Goal: Check status: Check status

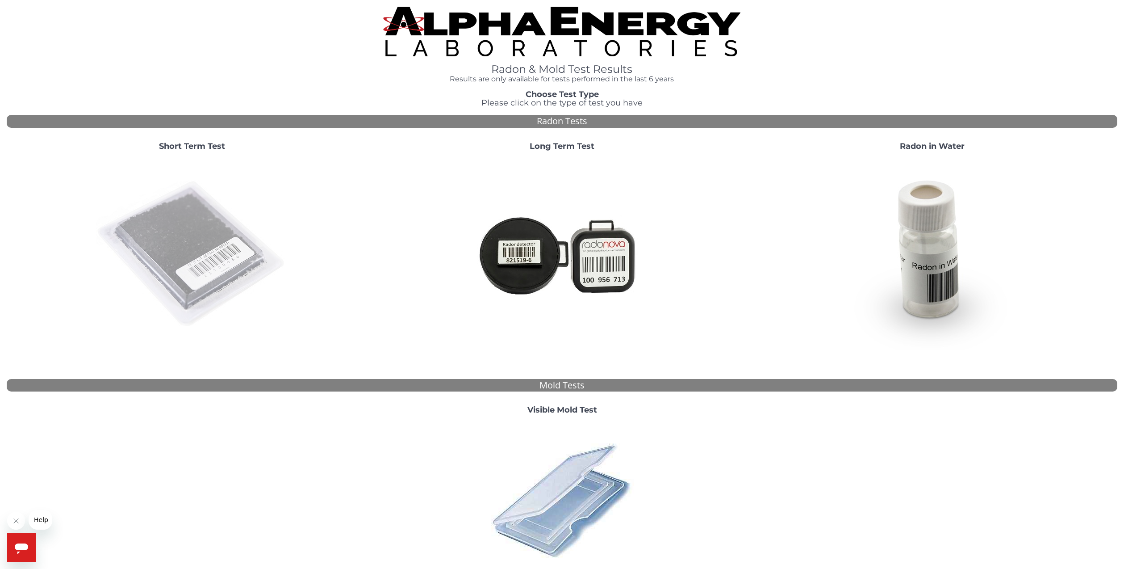
click at [229, 249] on img at bounding box center [192, 254] width 192 height 192
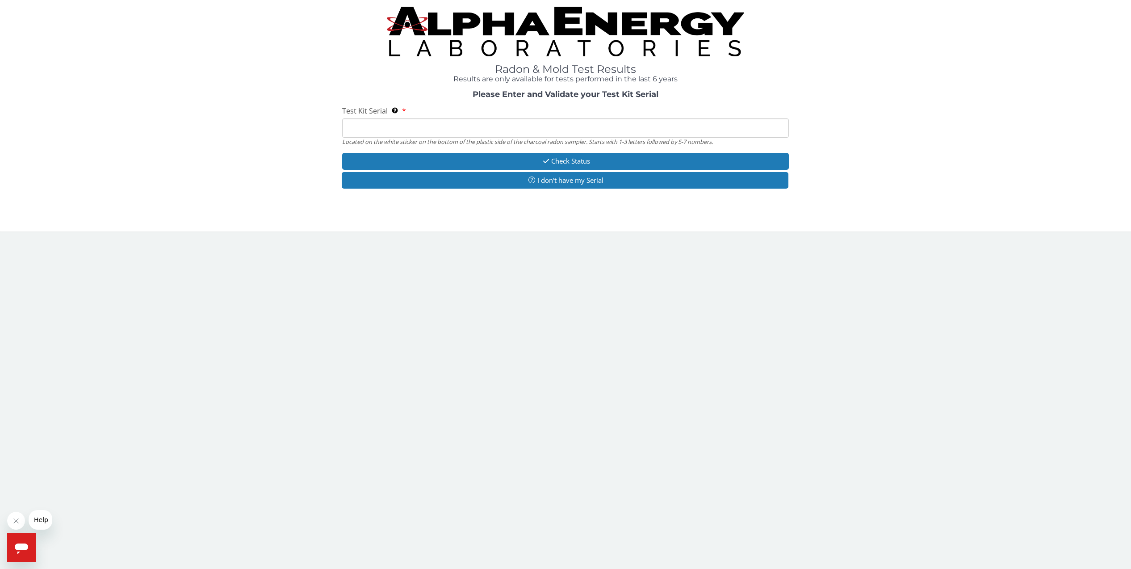
click at [362, 127] on input "Test Kit Serial Located on the white sticker on the bottom of the plastic side …" at bounding box center [565, 127] width 447 height 19
type input "AA764462"
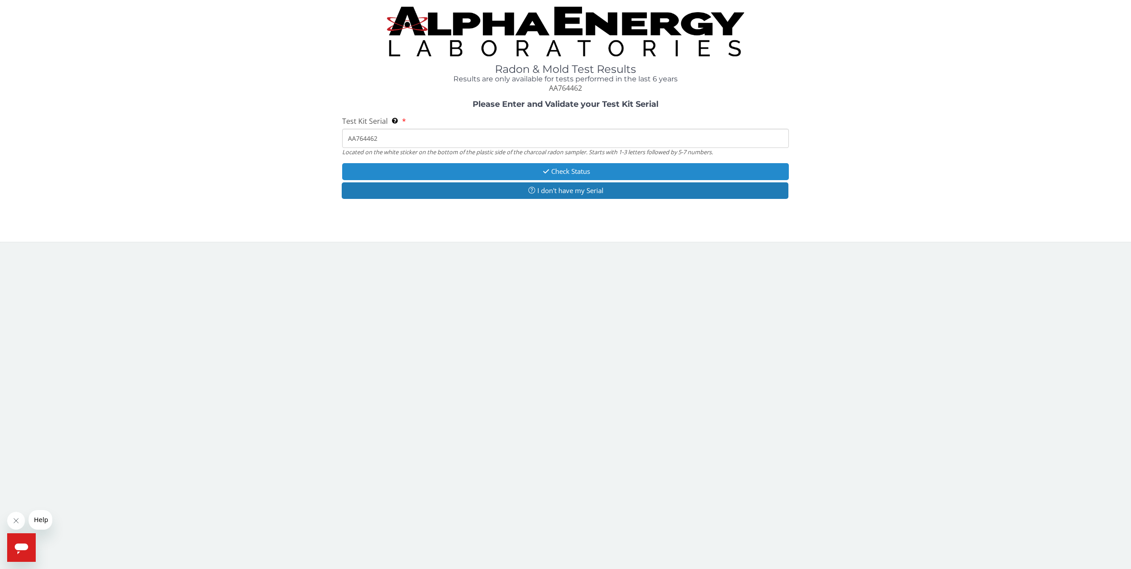
click at [503, 171] on button "Check Status" at bounding box center [565, 171] width 447 height 17
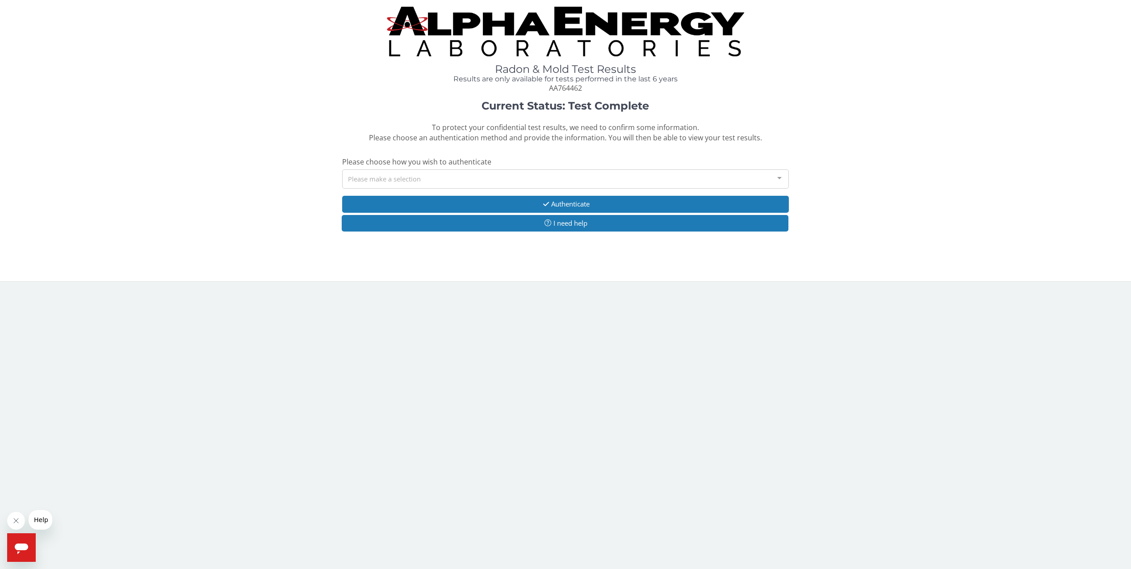
click at [369, 179] on div "Please make a selection" at bounding box center [565, 178] width 447 height 19
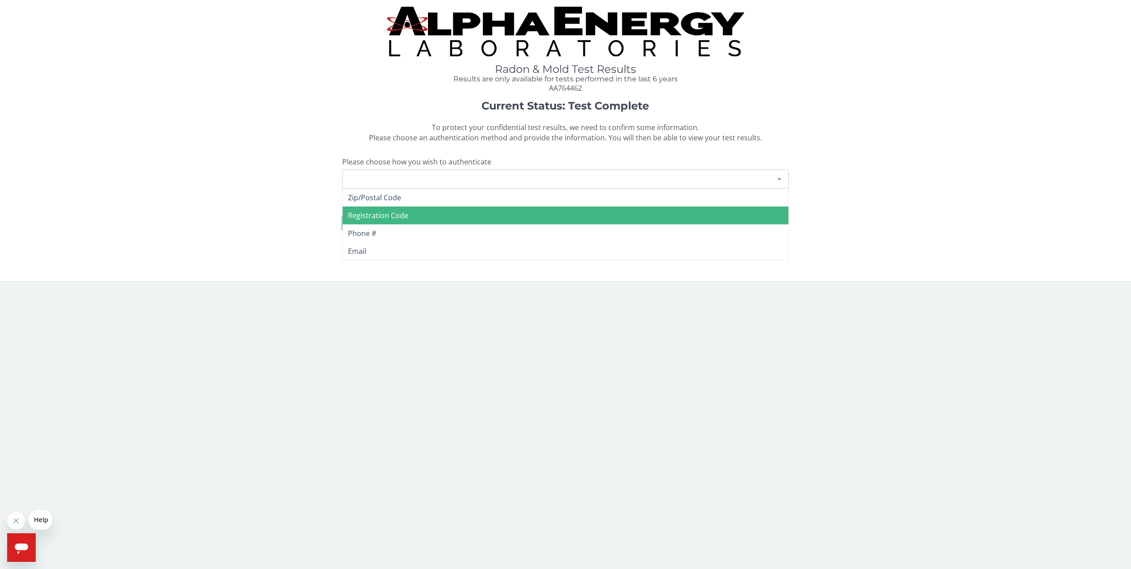
click at [372, 216] on span "Registration Code" at bounding box center [378, 215] width 60 height 10
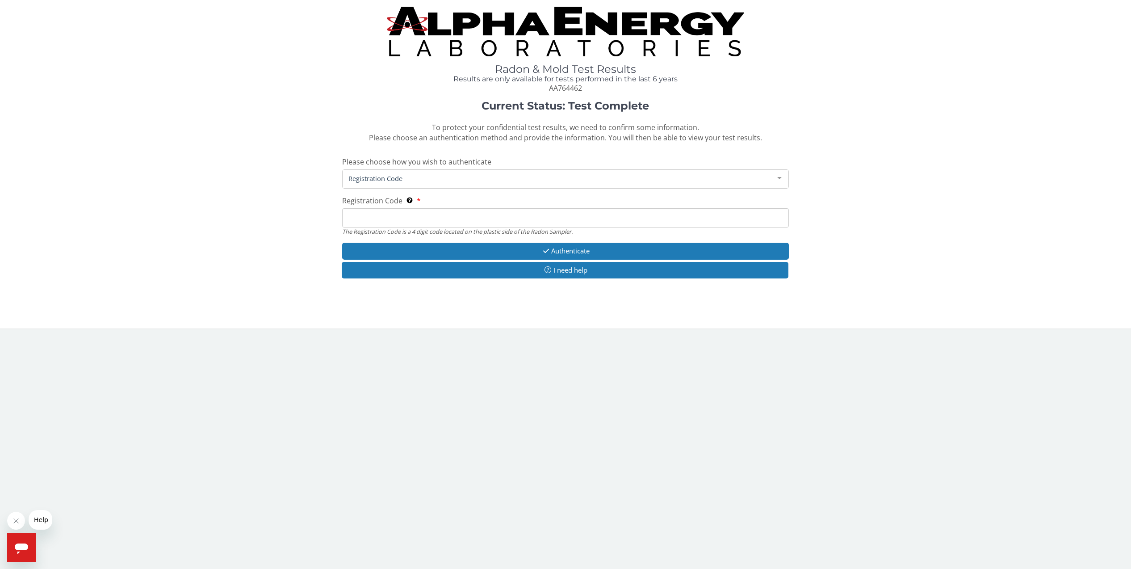
click at [355, 218] on input "Registration Code The Registration Code is a 4 digit code located on the plasti…" at bounding box center [565, 217] width 447 height 19
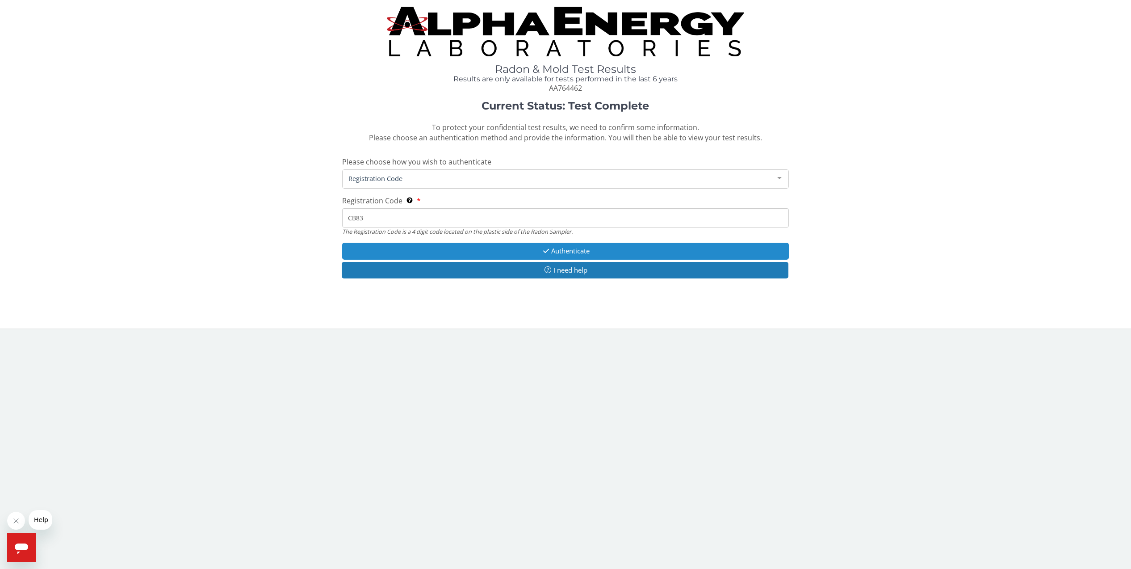
type input "CB83"
click at [549, 252] on icon "button" at bounding box center [546, 250] width 10 height 7
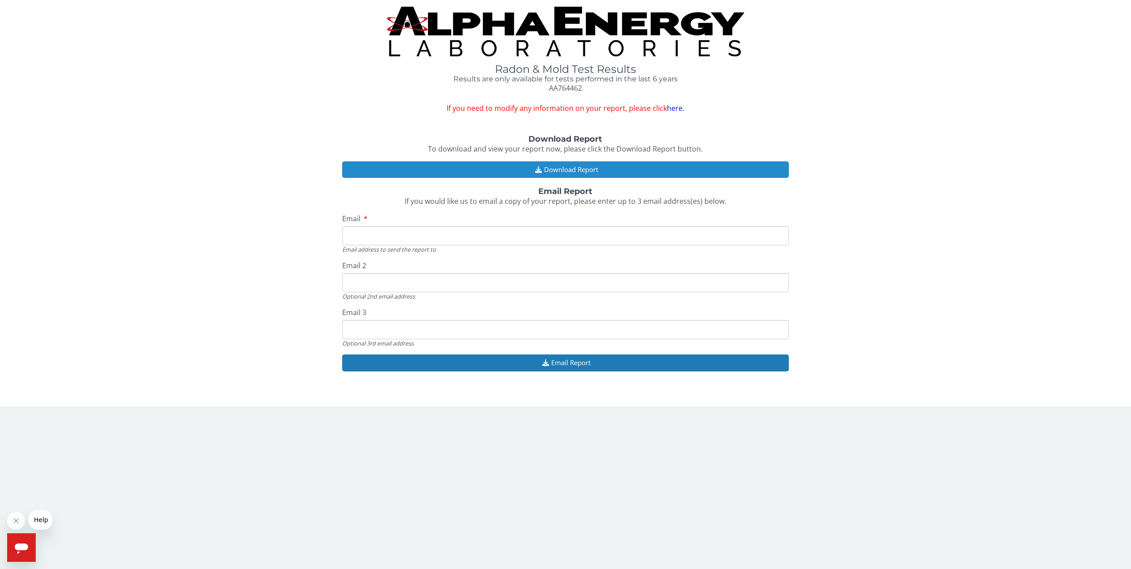
click at [565, 165] on button "Download Report" at bounding box center [565, 169] width 447 height 17
